Goal: Information Seeking & Learning: Learn about a topic

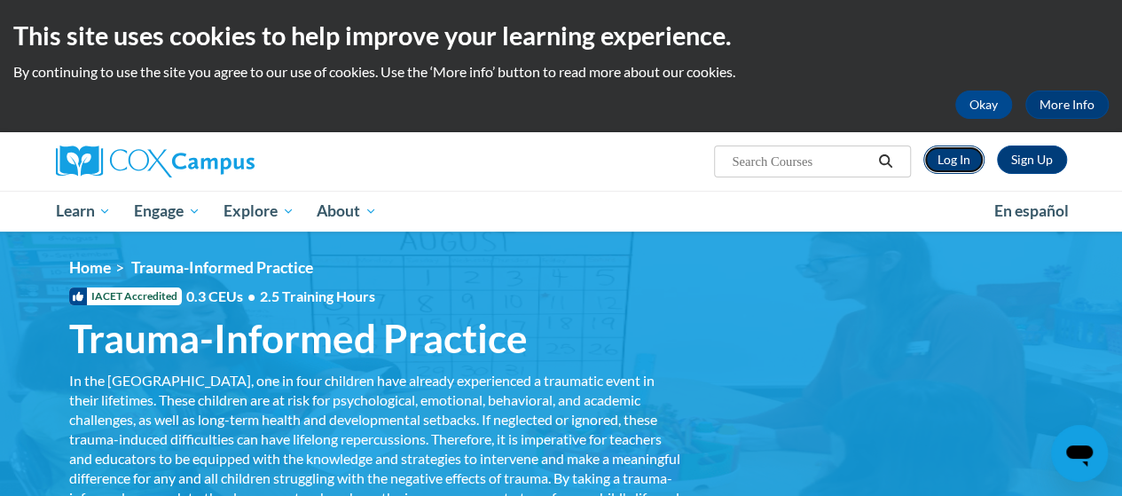
click at [944, 164] on link "Log In" at bounding box center [953, 159] width 61 height 28
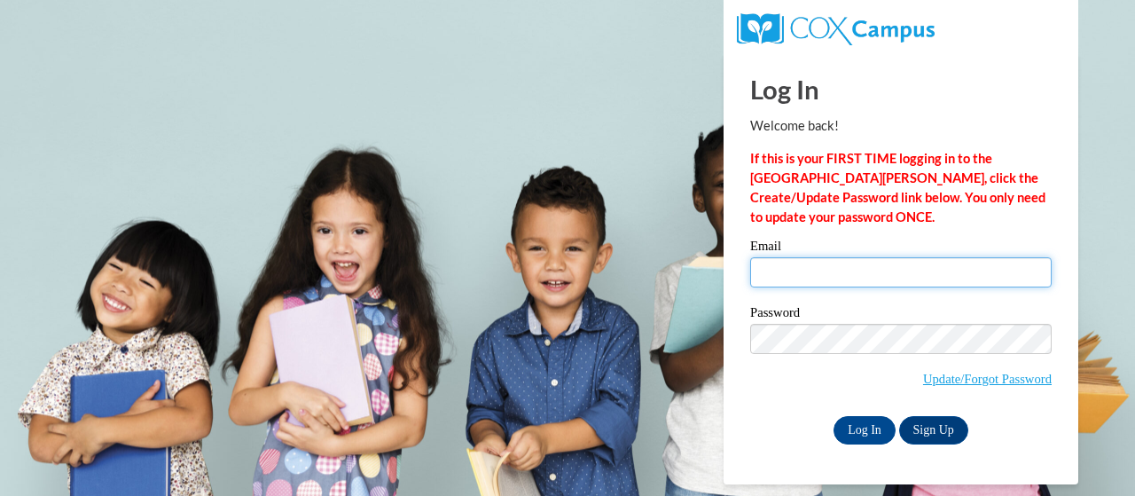
click at [805, 282] on input "Email" at bounding box center [901, 272] width 302 height 30
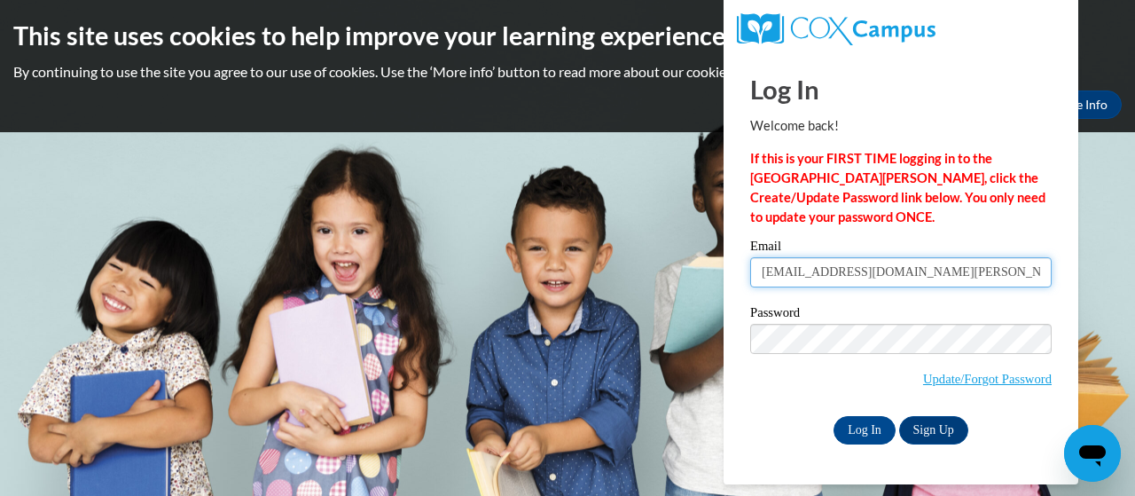
type input "lbwatt@mail.lipscomb.edu"
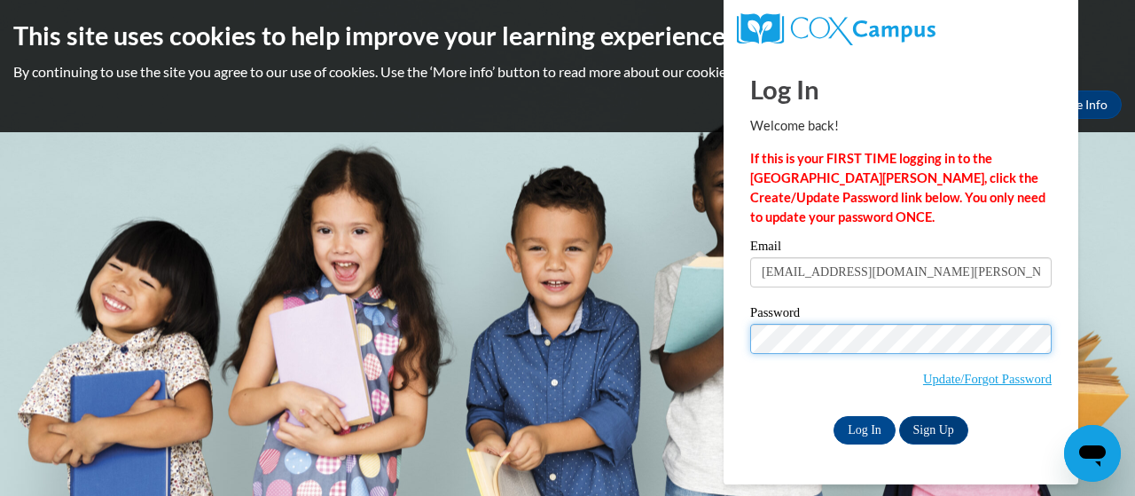
click at [834, 416] on input "Log In" at bounding box center [865, 430] width 62 height 28
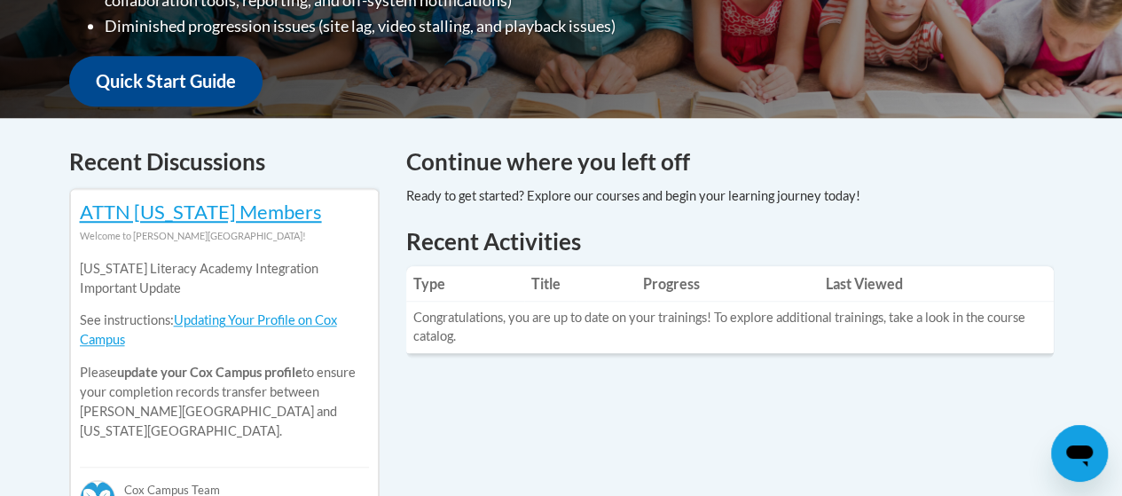
scroll to position [601, 0]
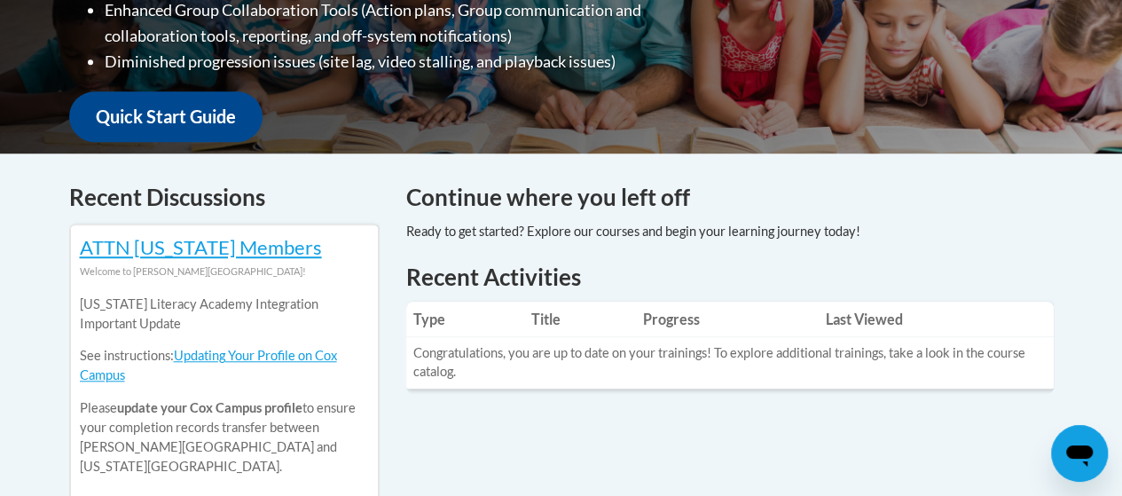
click at [443, 198] on h4 "Continue where you left off" at bounding box center [729, 197] width 647 height 35
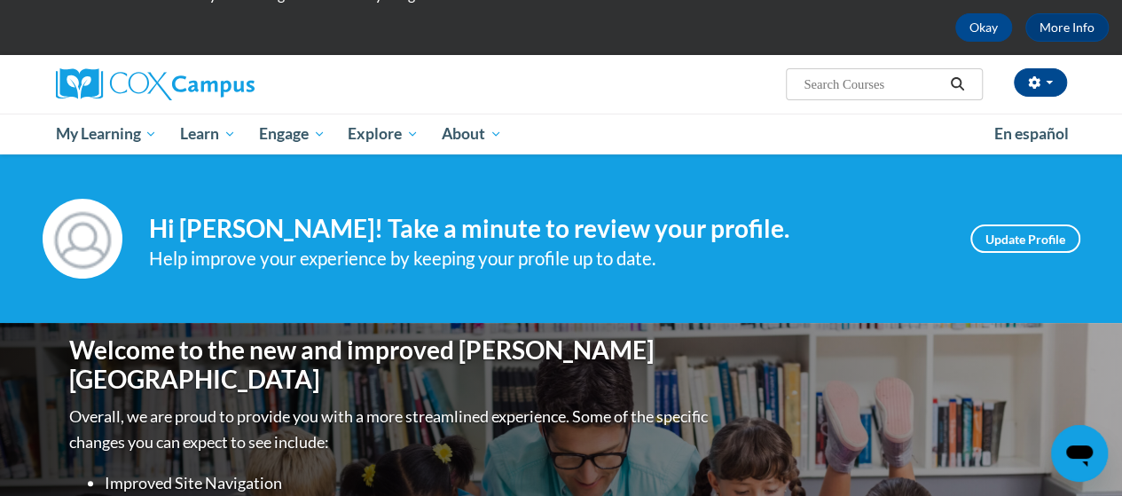
scroll to position [74, 0]
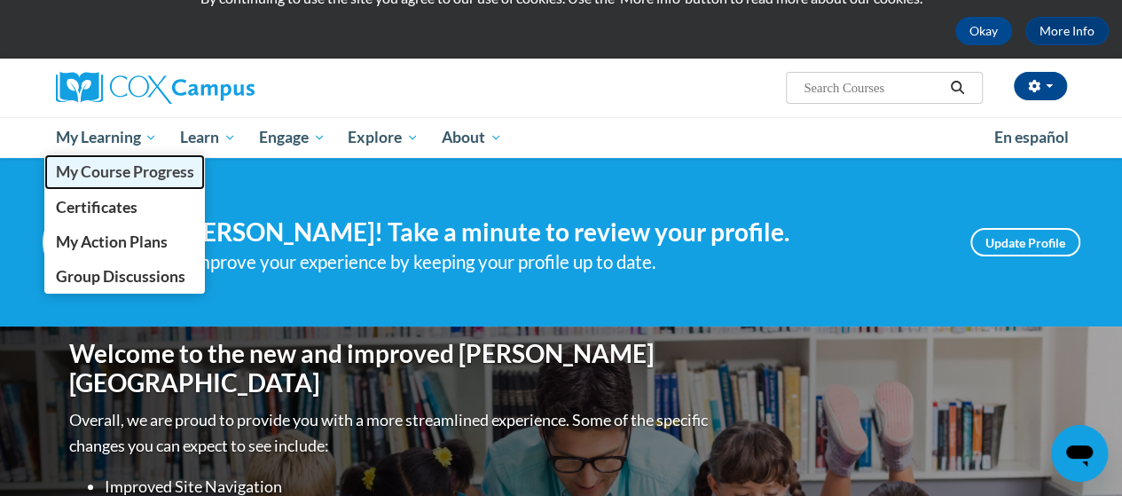
click at [109, 171] on span "My Course Progress" at bounding box center [124, 171] width 138 height 19
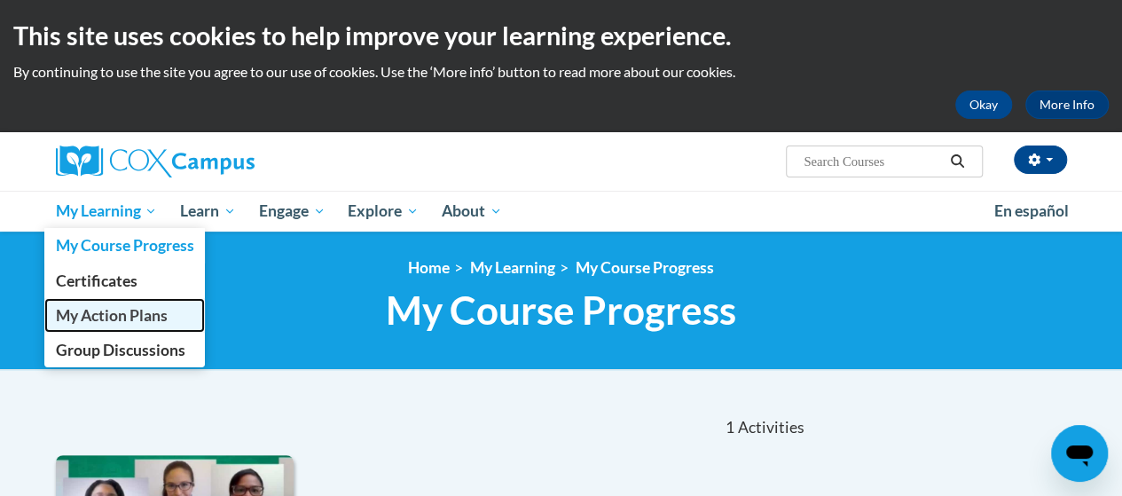
click at [98, 312] on span "My Action Plans" at bounding box center [111, 315] width 112 height 19
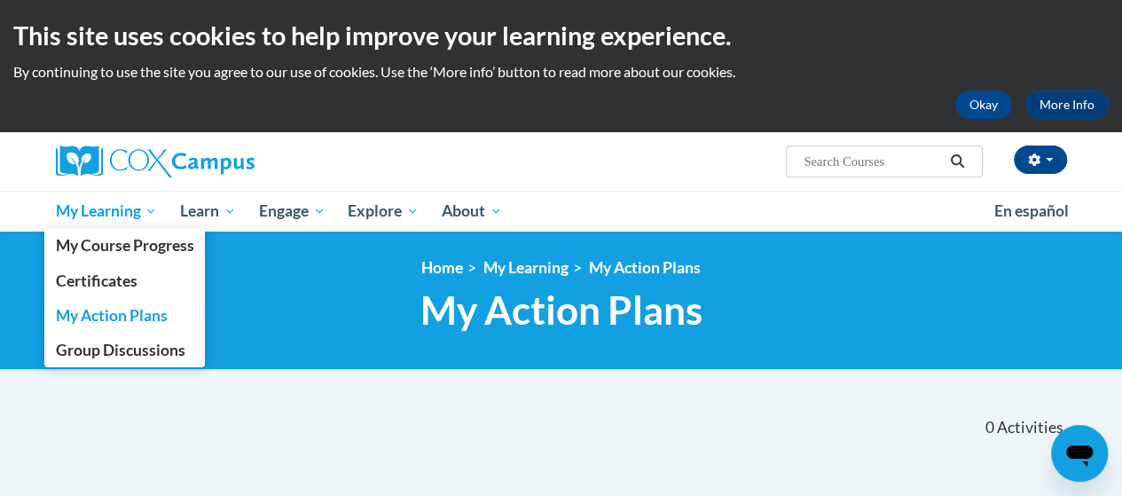
click at [94, 212] on span "My Learning" at bounding box center [106, 210] width 102 height 21
click at [90, 237] on span "My Course Progress" at bounding box center [124, 245] width 138 height 19
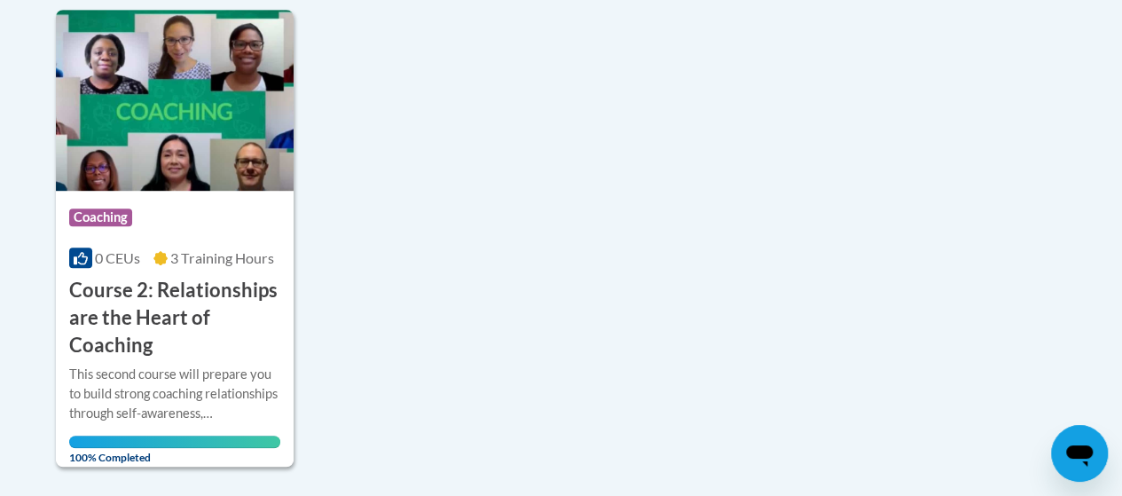
scroll to position [448, 0]
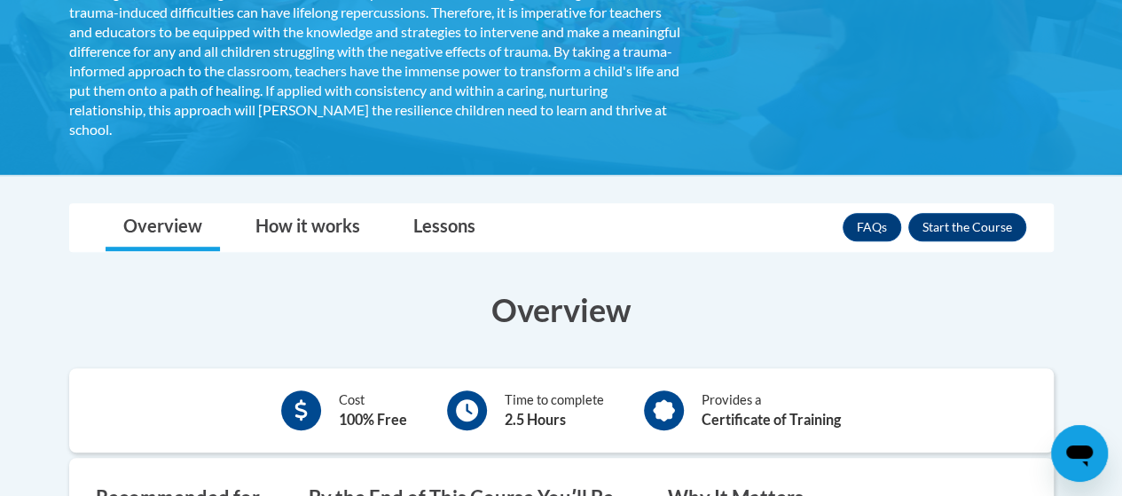
scroll to position [424, 0]
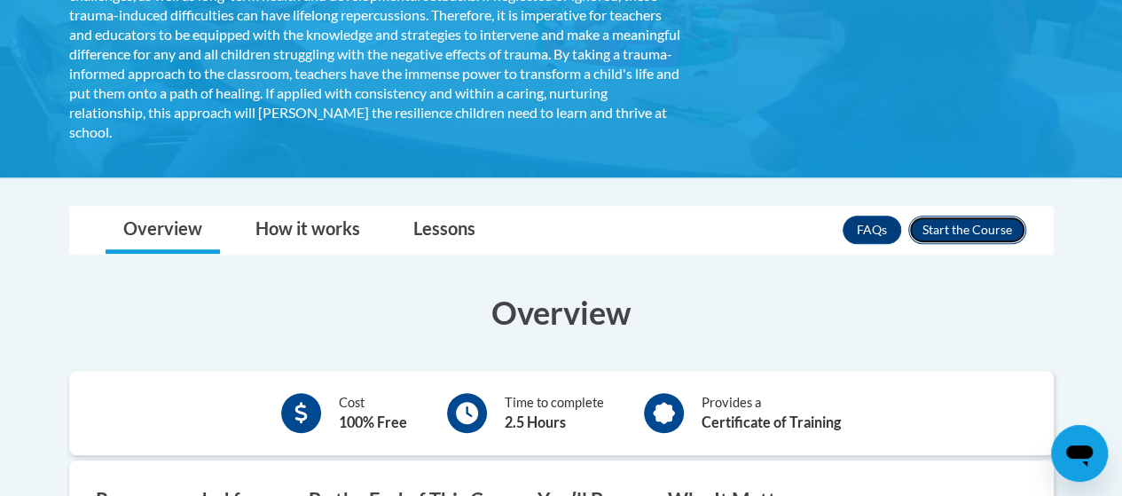
click at [977, 228] on button "Enroll" at bounding box center [967, 229] width 118 height 28
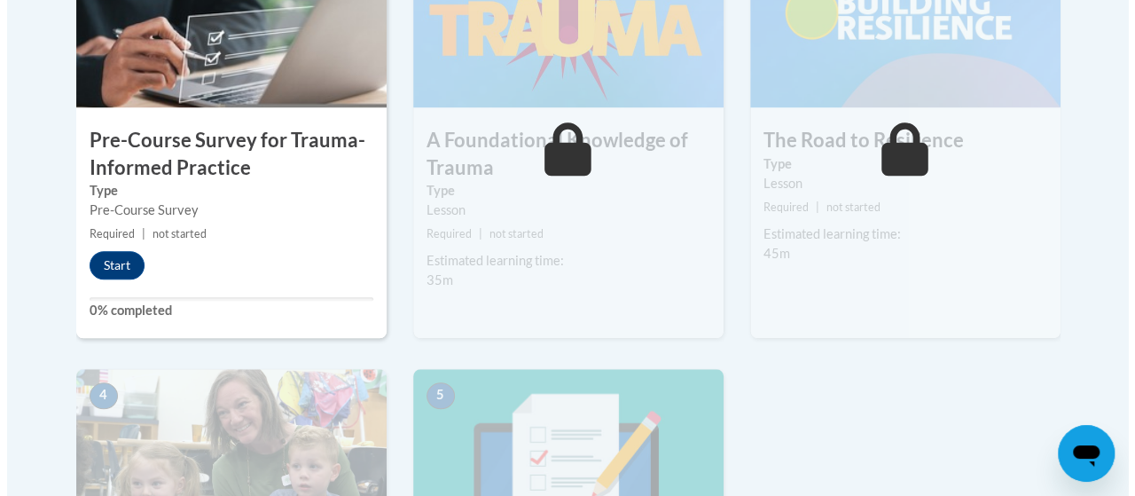
scroll to position [667, 0]
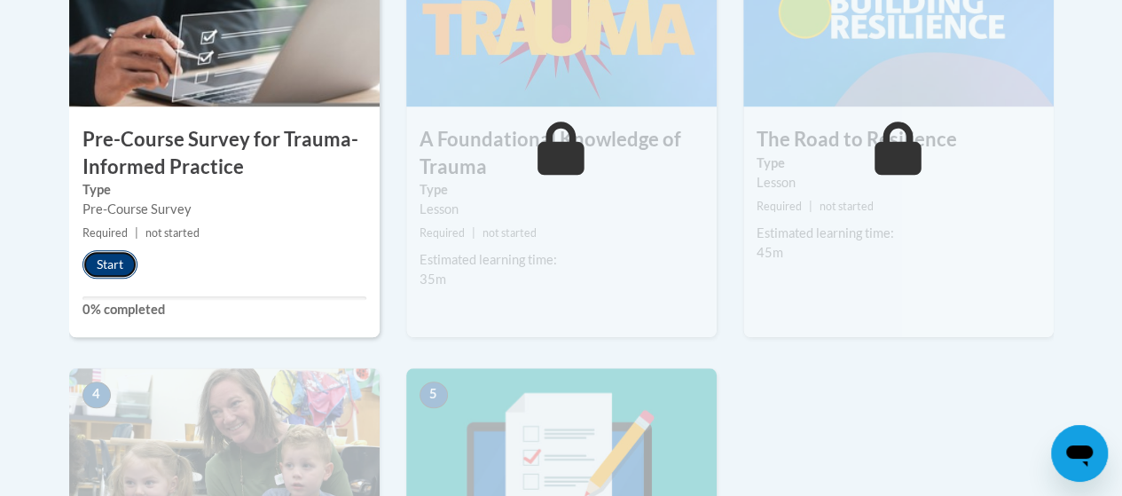
click at [100, 255] on button "Start" at bounding box center [109, 264] width 55 height 28
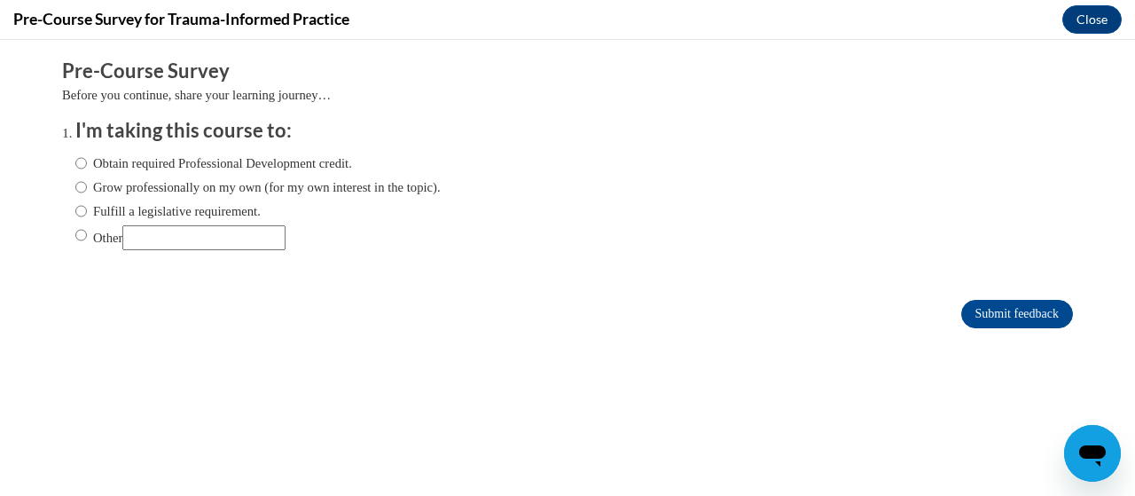
scroll to position [0, 0]
click at [75, 213] on input "Fulfill a legislative requirement." at bounding box center [81, 211] width 12 height 20
radio input "true"
click at [1008, 315] on input "Submit feedback" at bounding box center [1017, 314] width 112 height 28
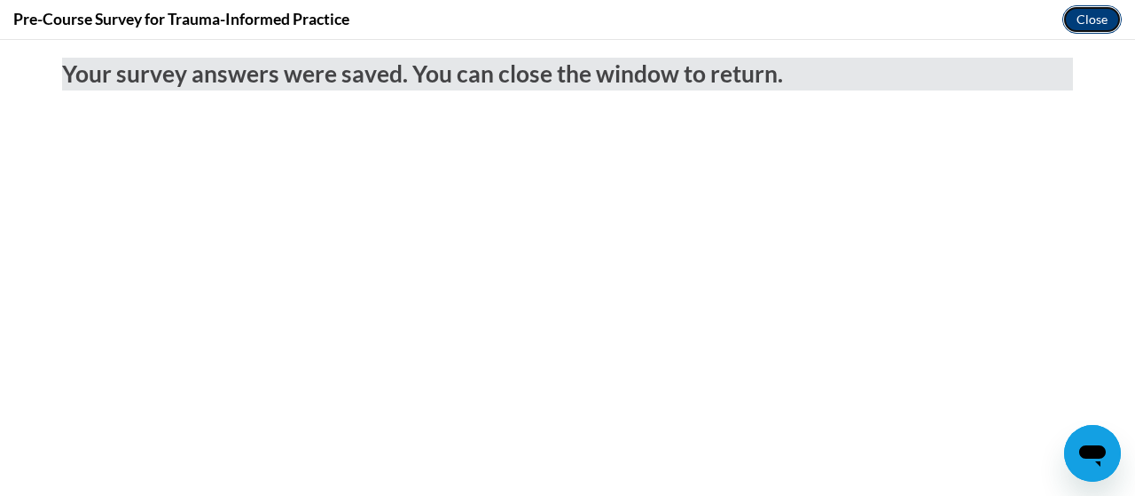
click at [1094, 15] on button "Close" at bounding box center [1091, 19] width 59 height 28
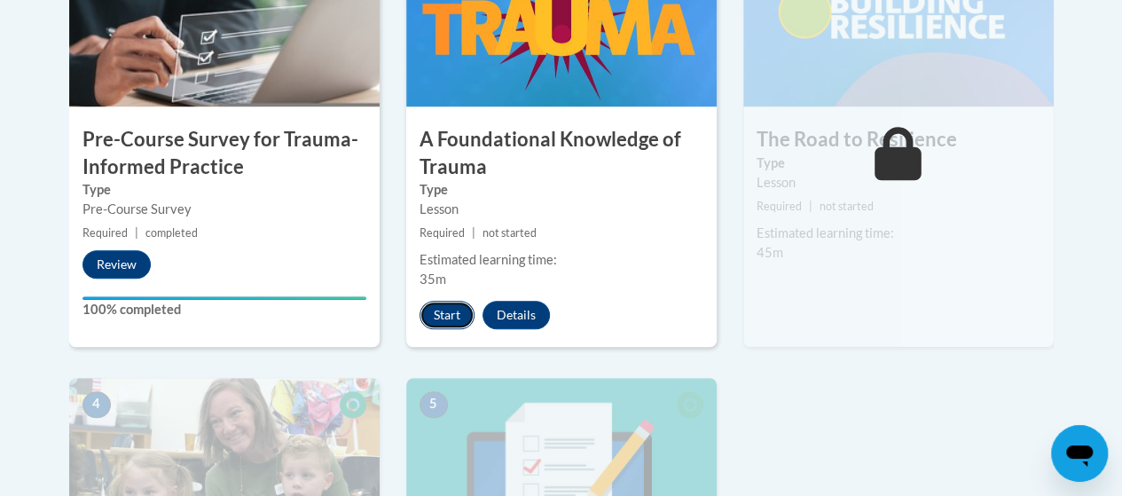
click at [447, 317] on button "Start" at bounding box center [446, 315] width 55 height 28
